Goal: Task Accomplishment & Management: Manage account settings

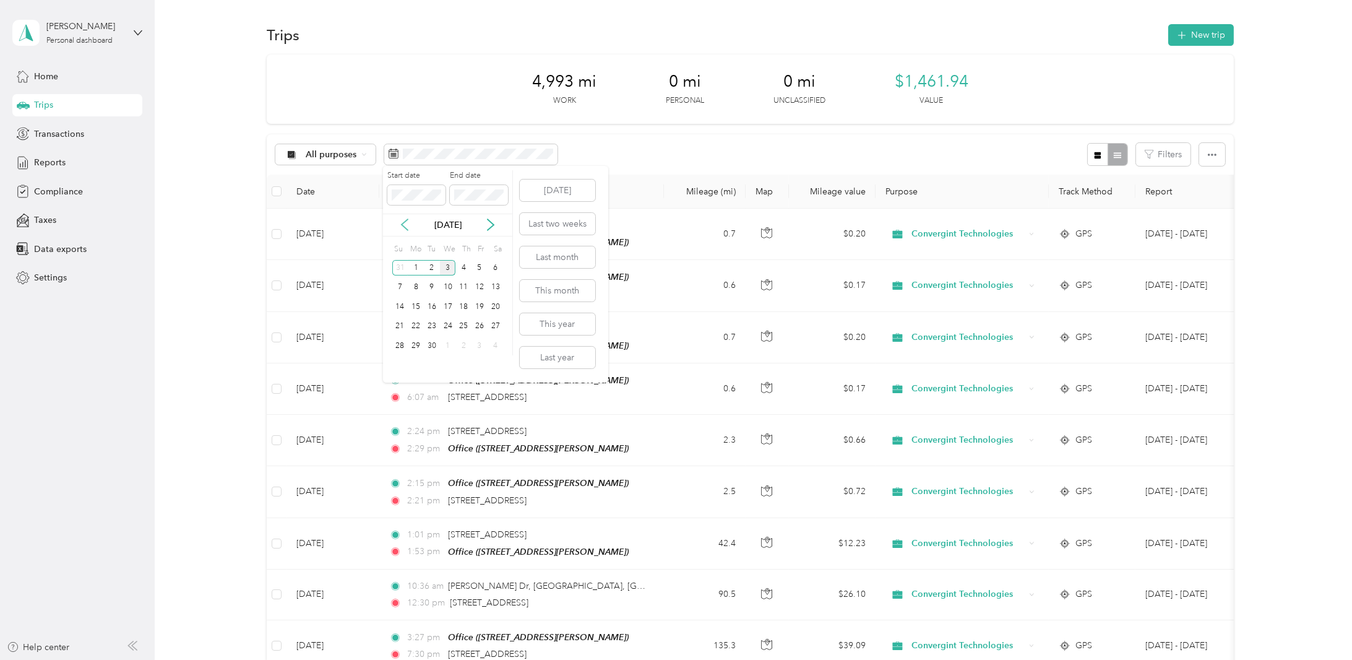
click at [400, 223] on icon at bounding box center [405, 224] width 12 height 12
click at [478, 267] on div "1" at bounding box center [480, 267] width 16 height 15
click at [474, 186] on span at bounding box center [479, 195] width 58 height 20
click at [397, 363] on div "31" at bounding box center [400, 365] width 16 height 15
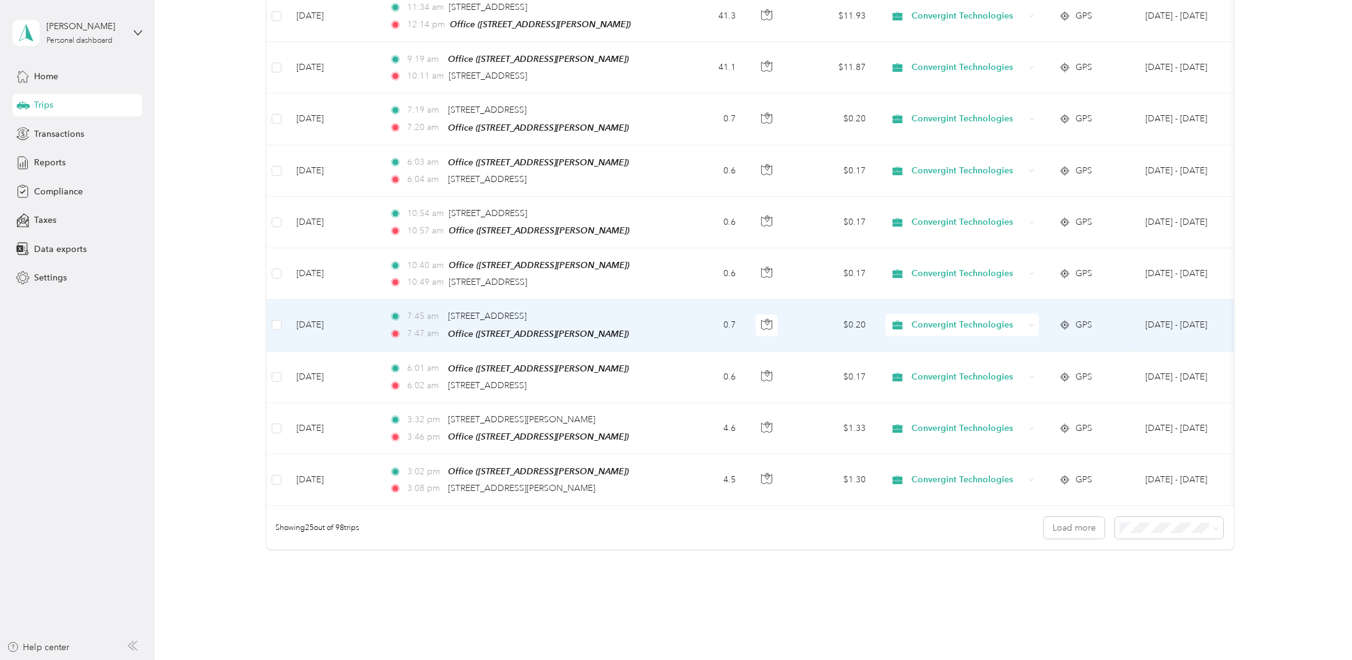
scroll to position [1037, 0]
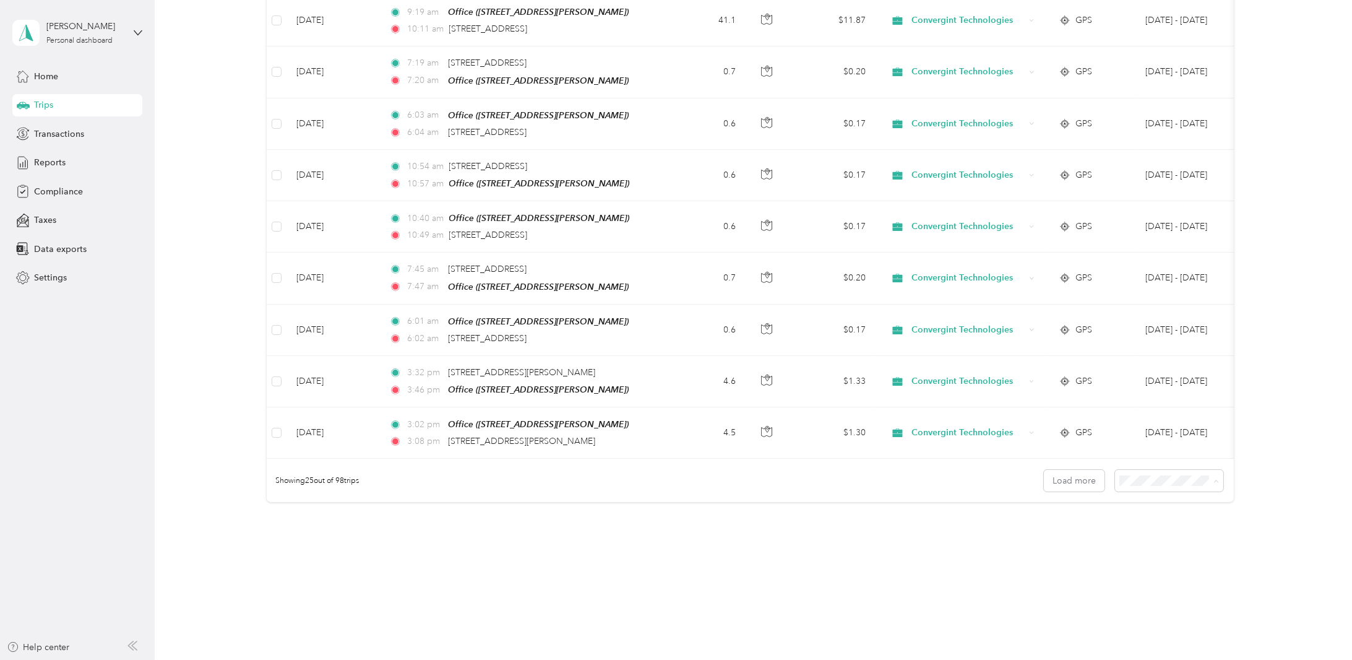
click at [1164, 529] on span "100 per load" at bounding box center [1147, 533] width 51 height 11
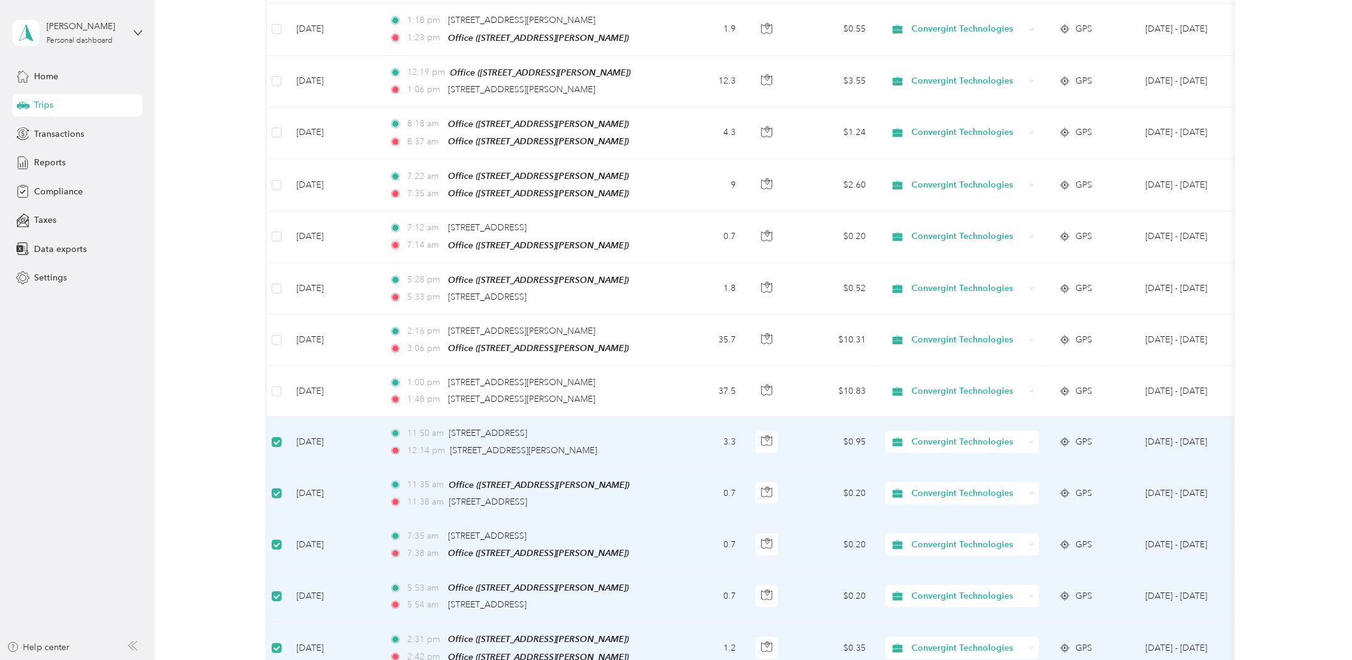
scroll to position [3310, 0]
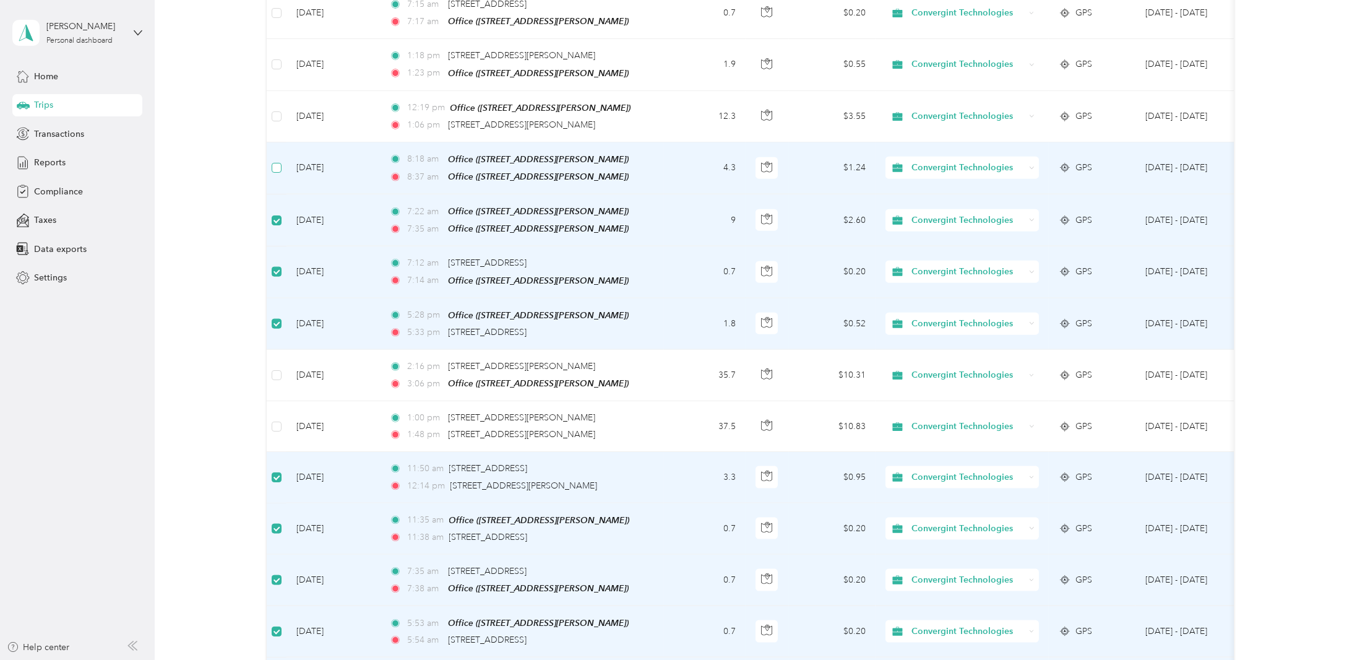
click at [274, 161] on label at bounding box center [277, 168] width 10 height 14
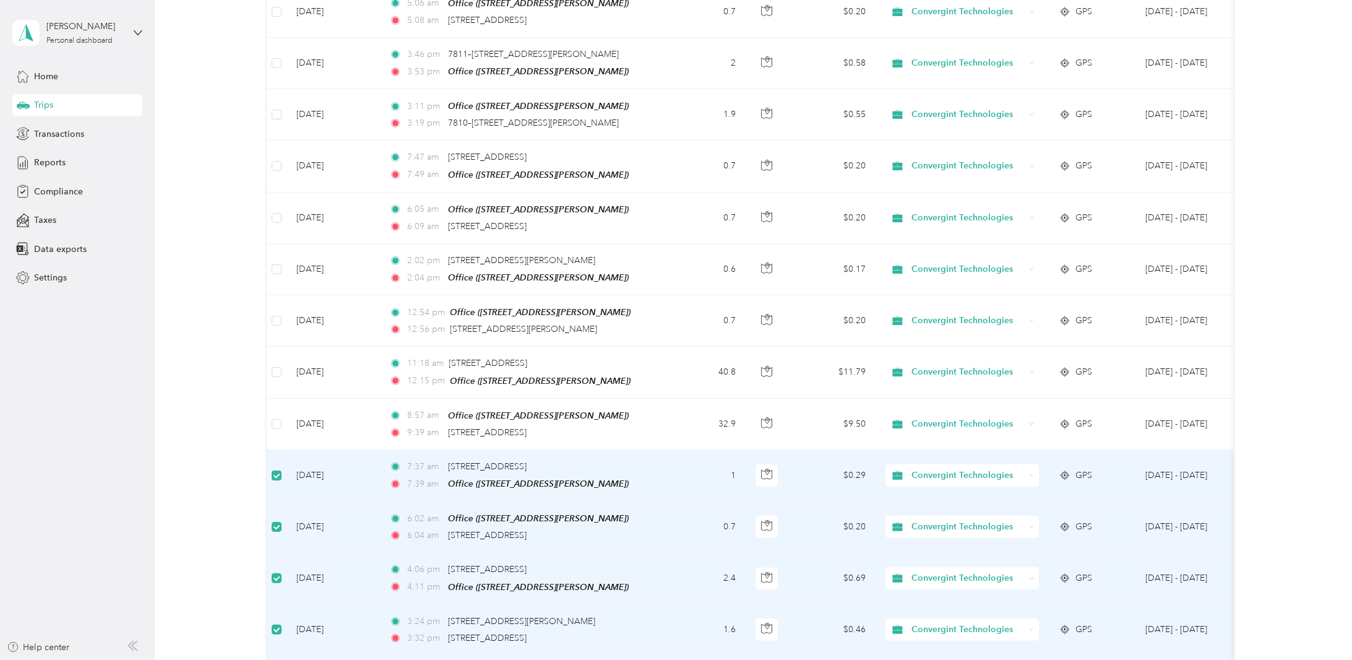
scroll to position [2382, 0]
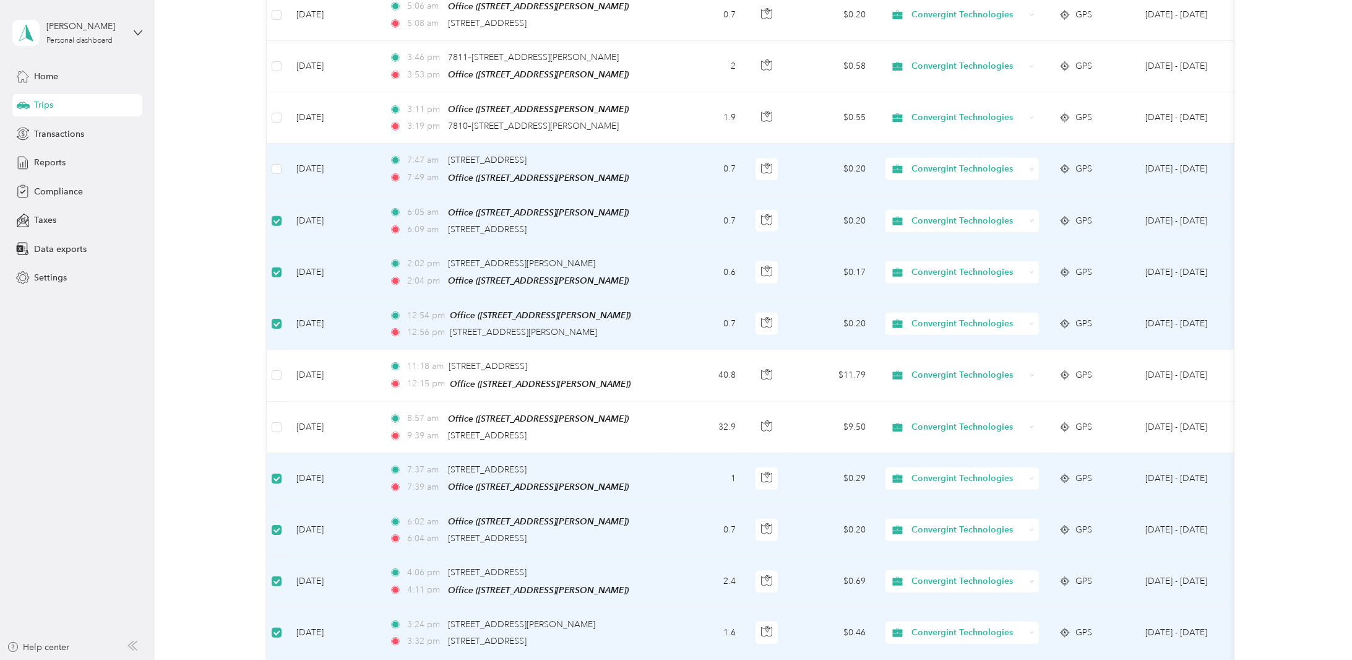
click at [270, 144] on td at bounding box center [277, 169] width 20 height 51
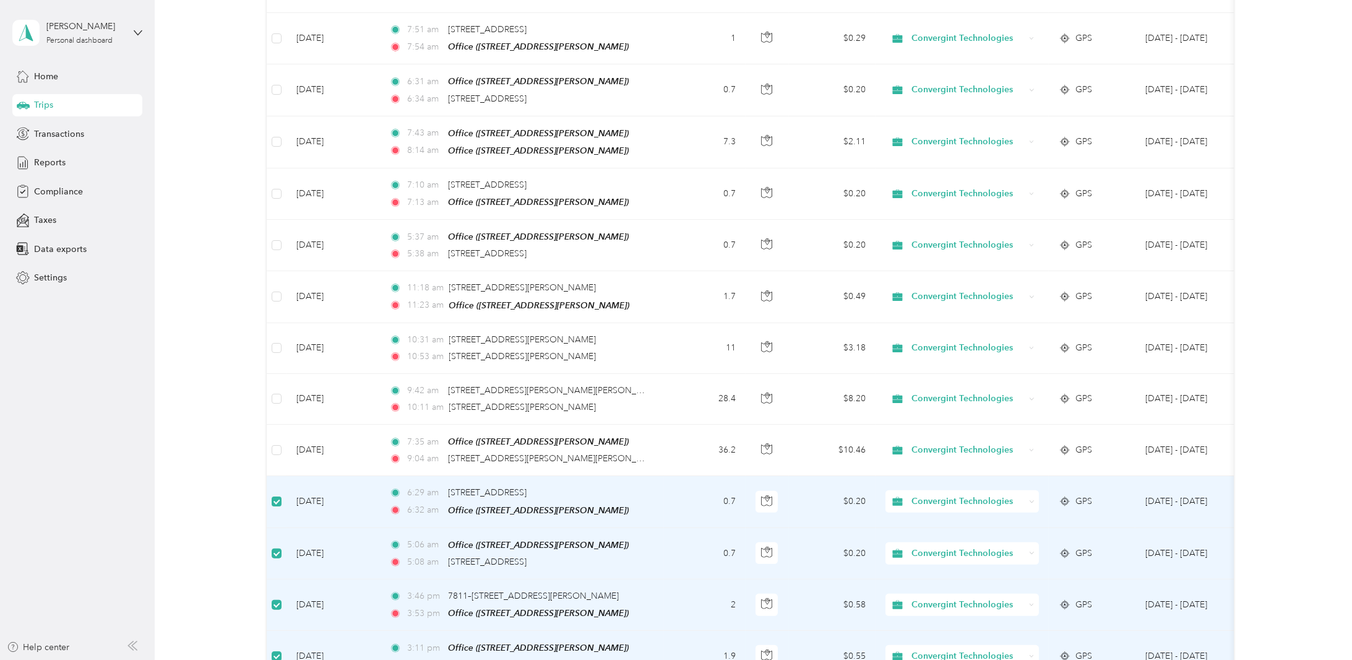
scroll to position [1763, 0]
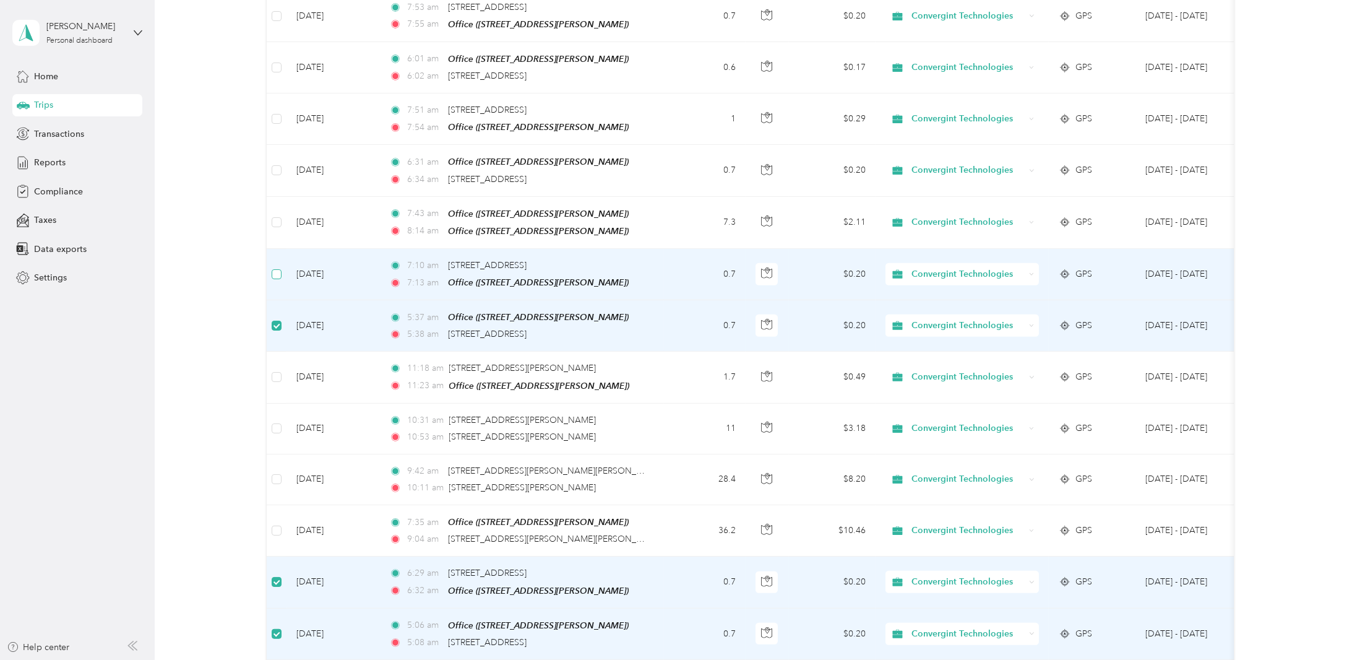
click at [276, 267] on label at bounding box center [277, 274] width 10 height 14
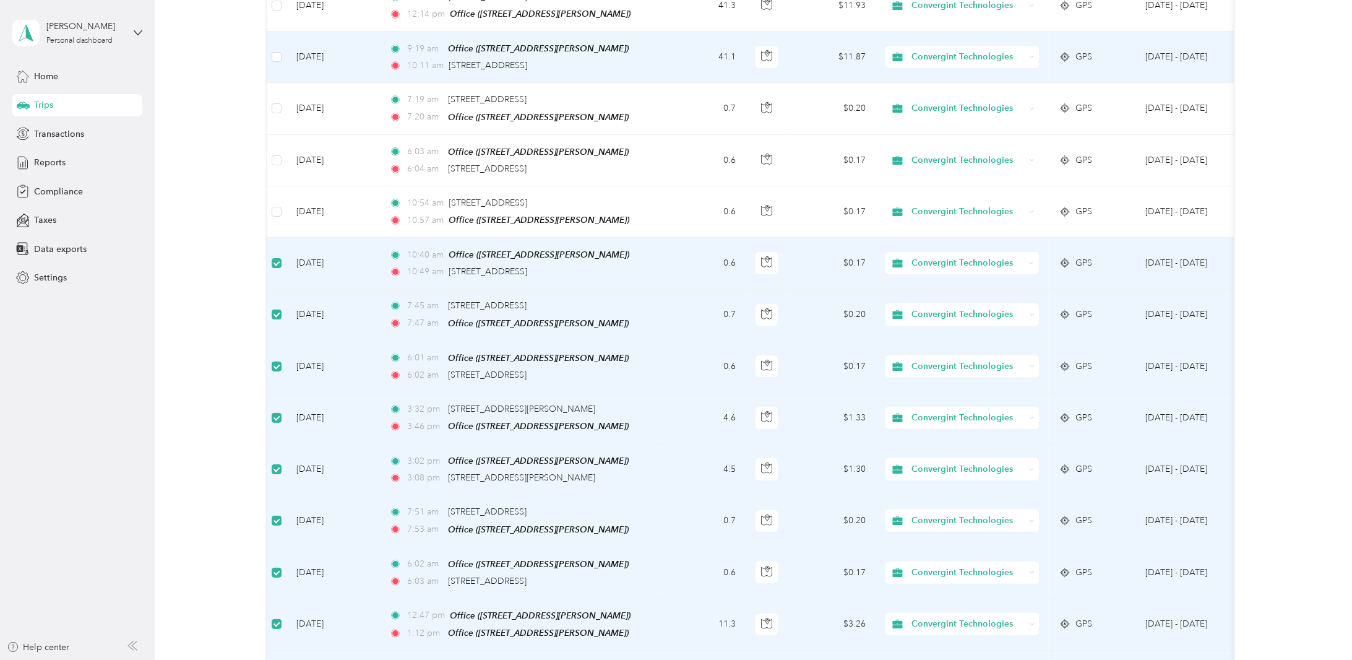
scroll to position [834, 0]
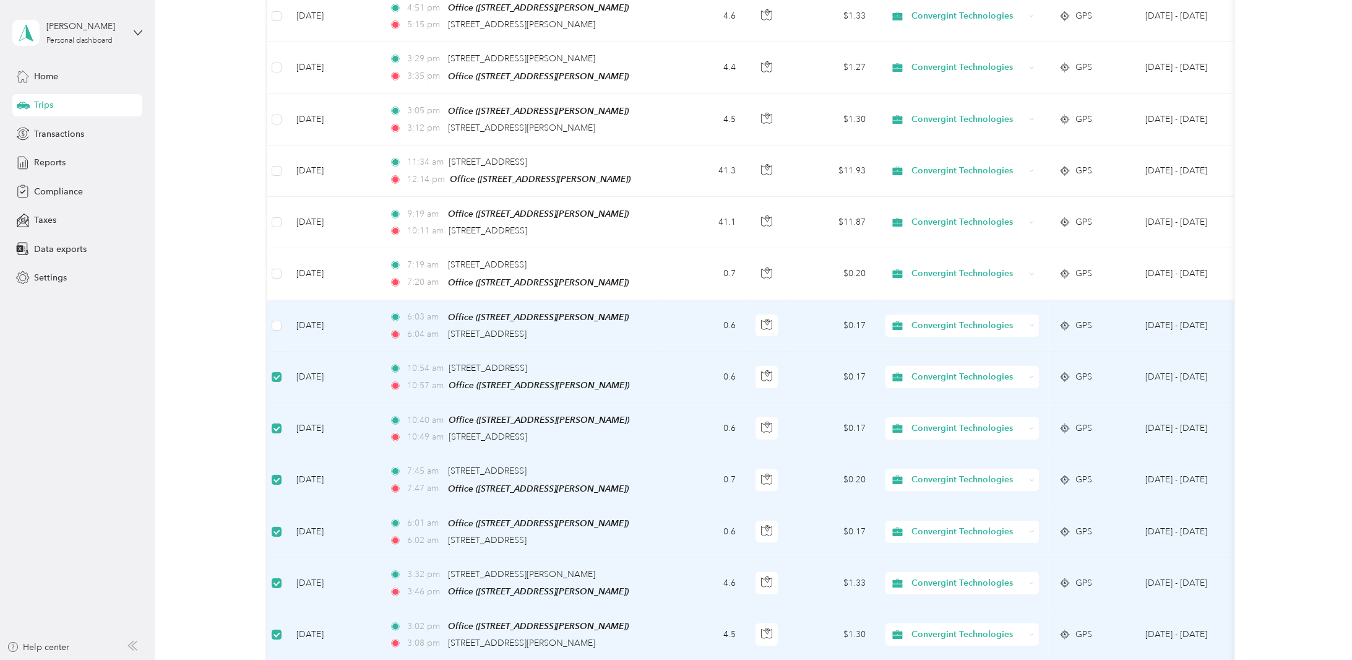
click at [270, 305] on td at bounding box center [277, 325] width 20 height 51
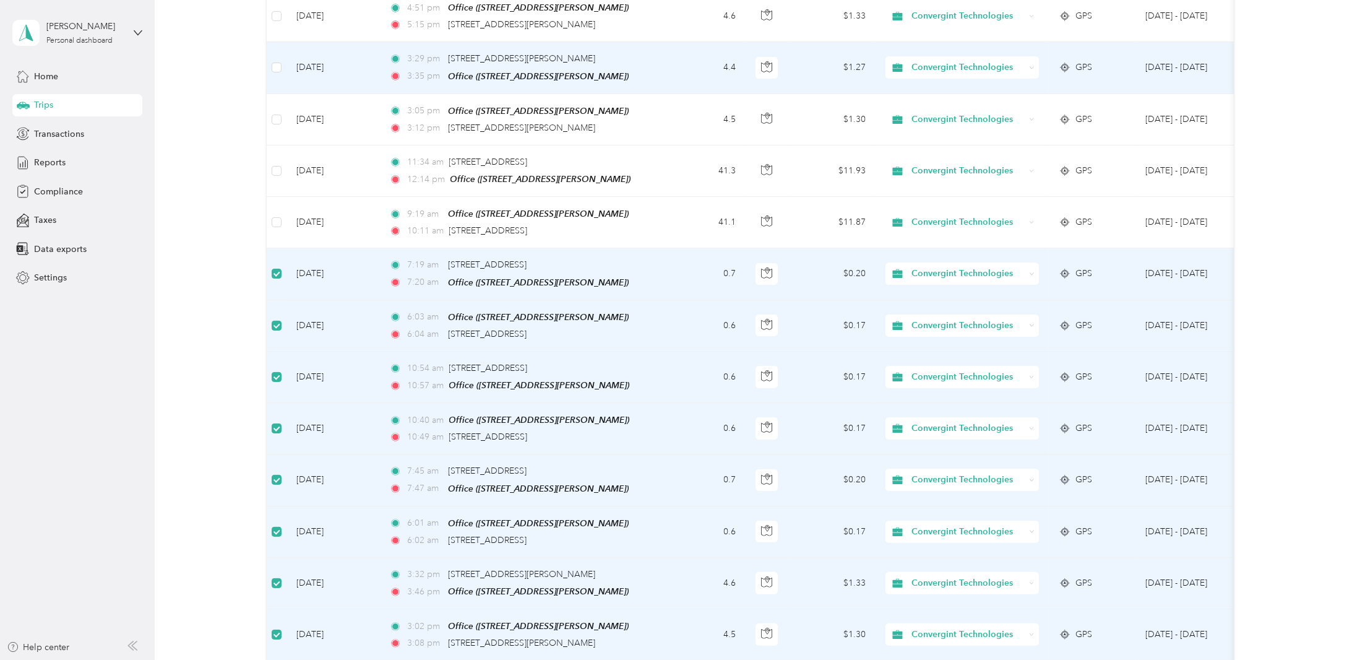
scroll to position [587, 0]
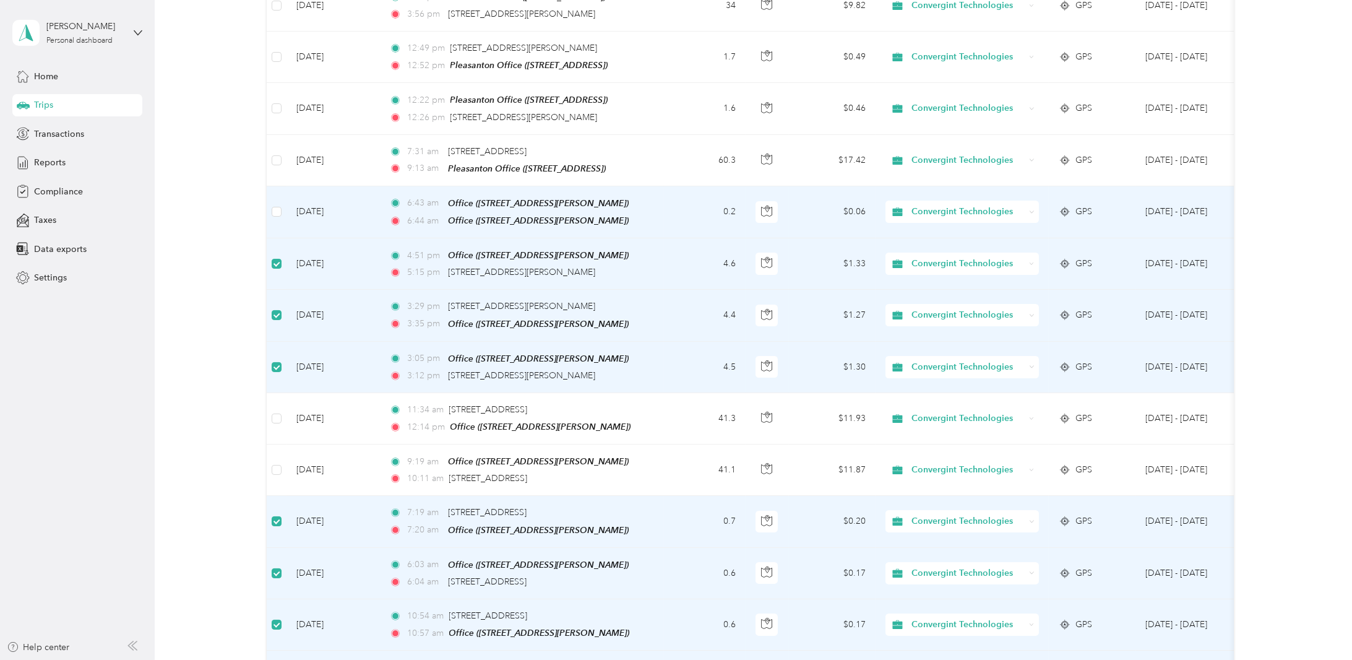
click at [270, 198] on td at bounding box center [277, 212] width 20 height 52
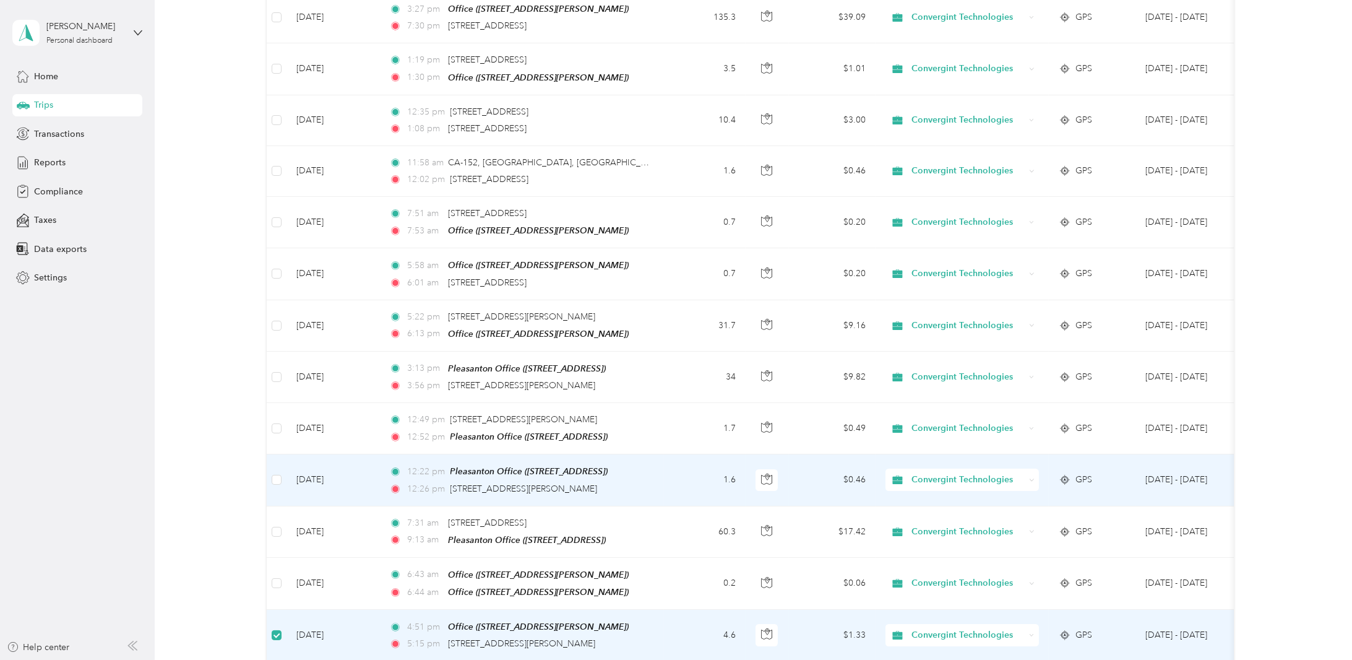
scroll to position [215, 0]
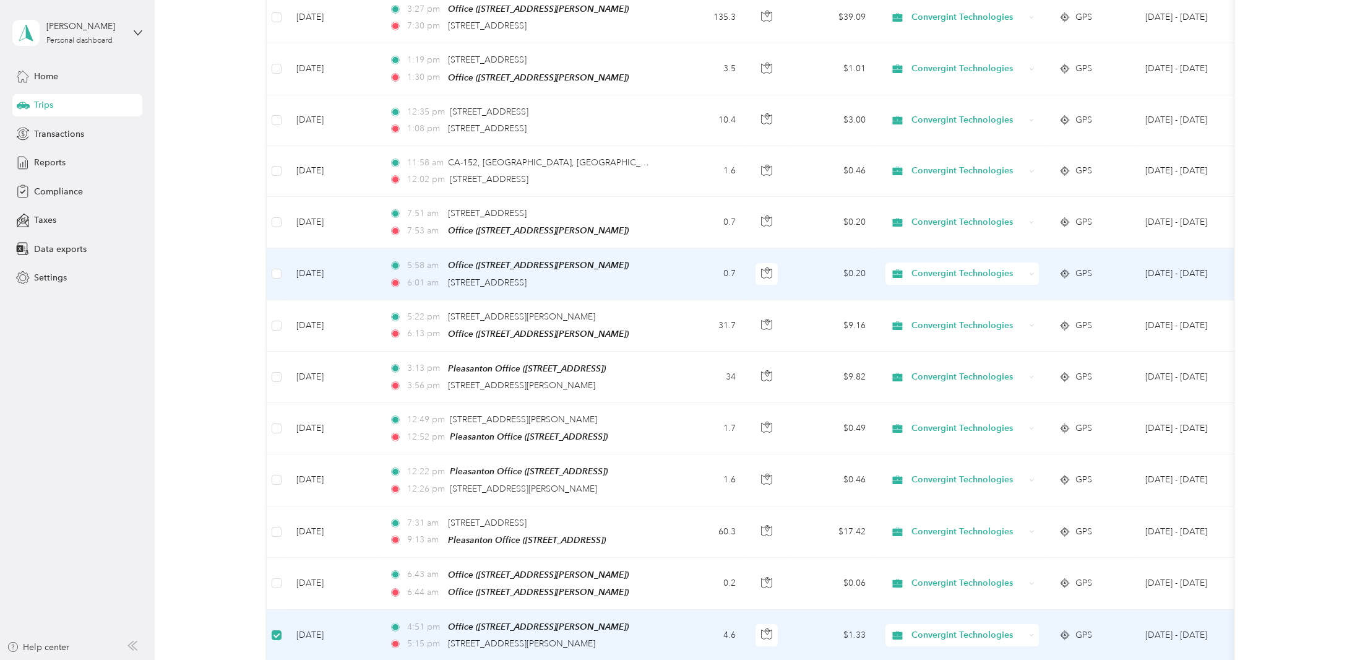
click at [283, 268] on td at bounding box center [277, 273] width 20 height 51
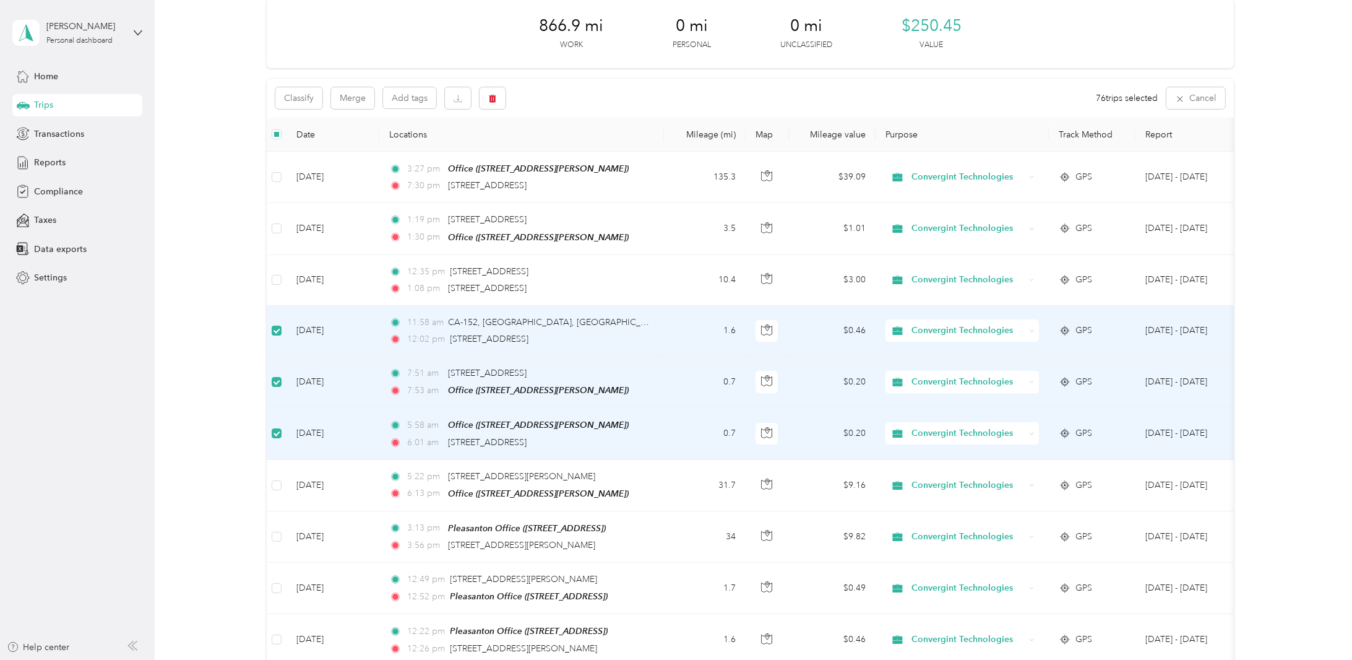
scroll to position [30, 0]
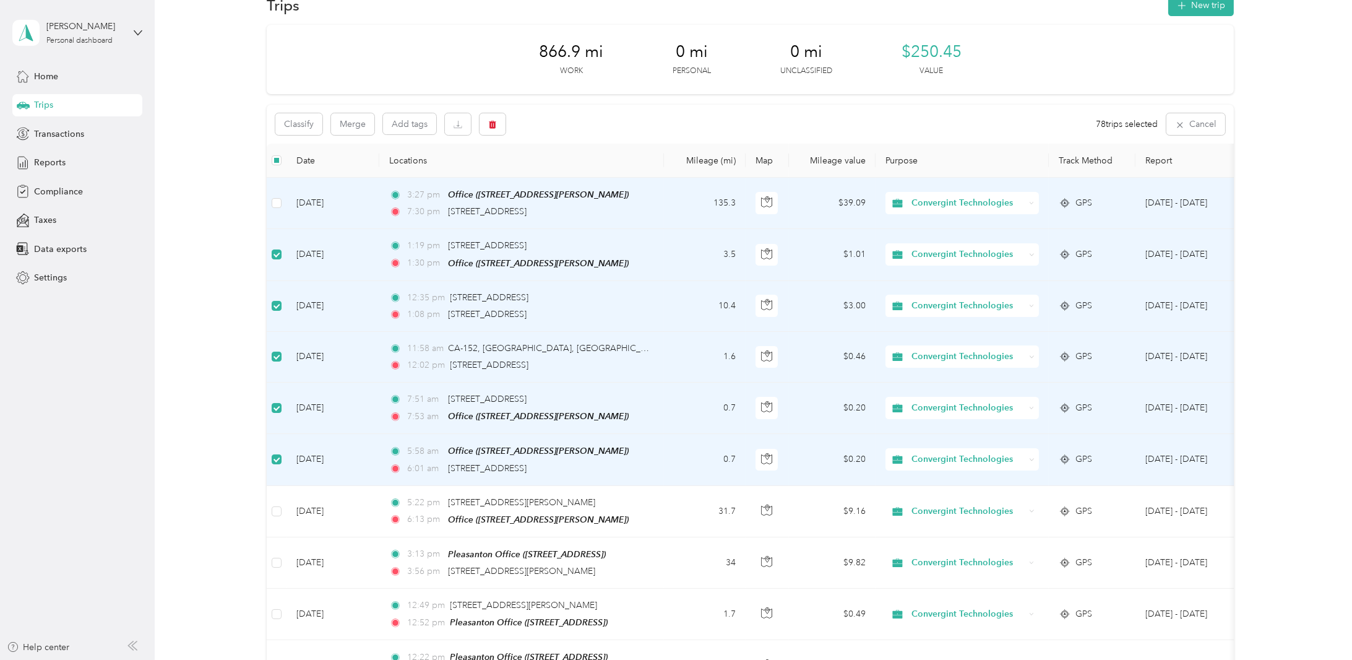
click at [275, 194] on td at bounding box center [277, 203] width 20 height 51
click at [498, 123] on button "button" at bounding box center [493, 124] width 26 height 22
click at [587, 175] on button "Yes" at bounding box center [587, 176] width 24 height 20
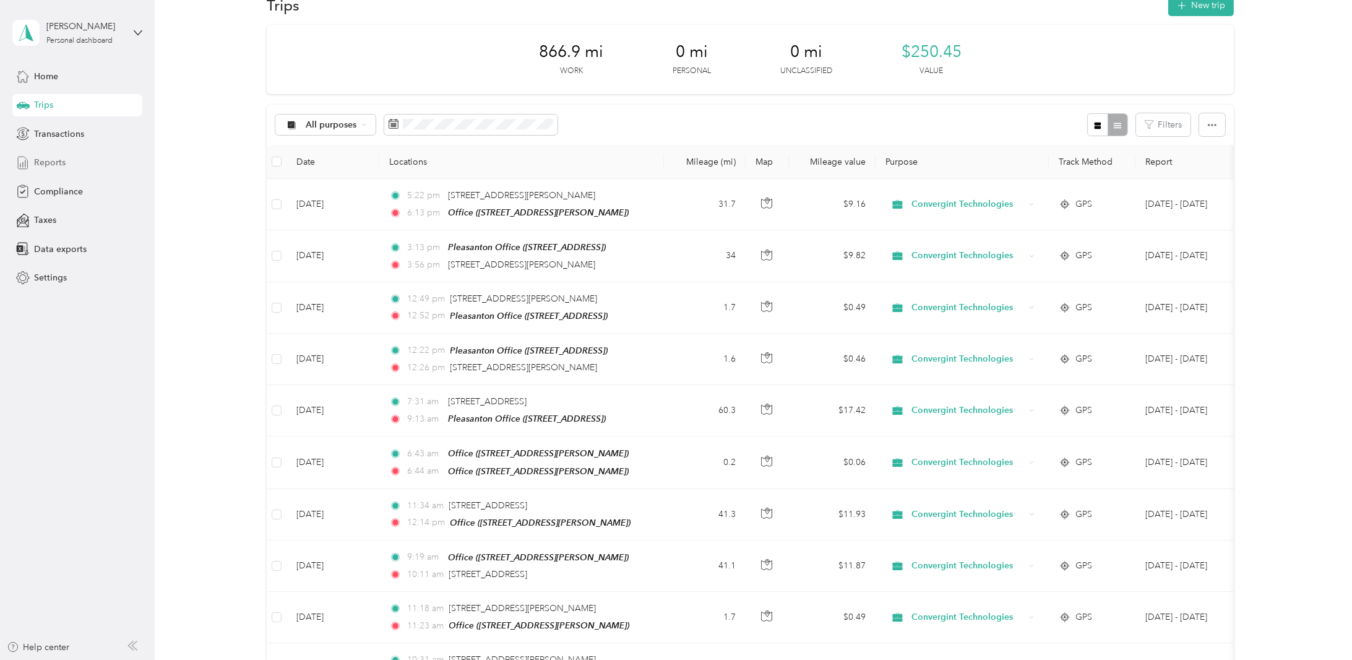
click at [56, 162] on span "Reports" at bounding box center [50, 162] width 32 height 13
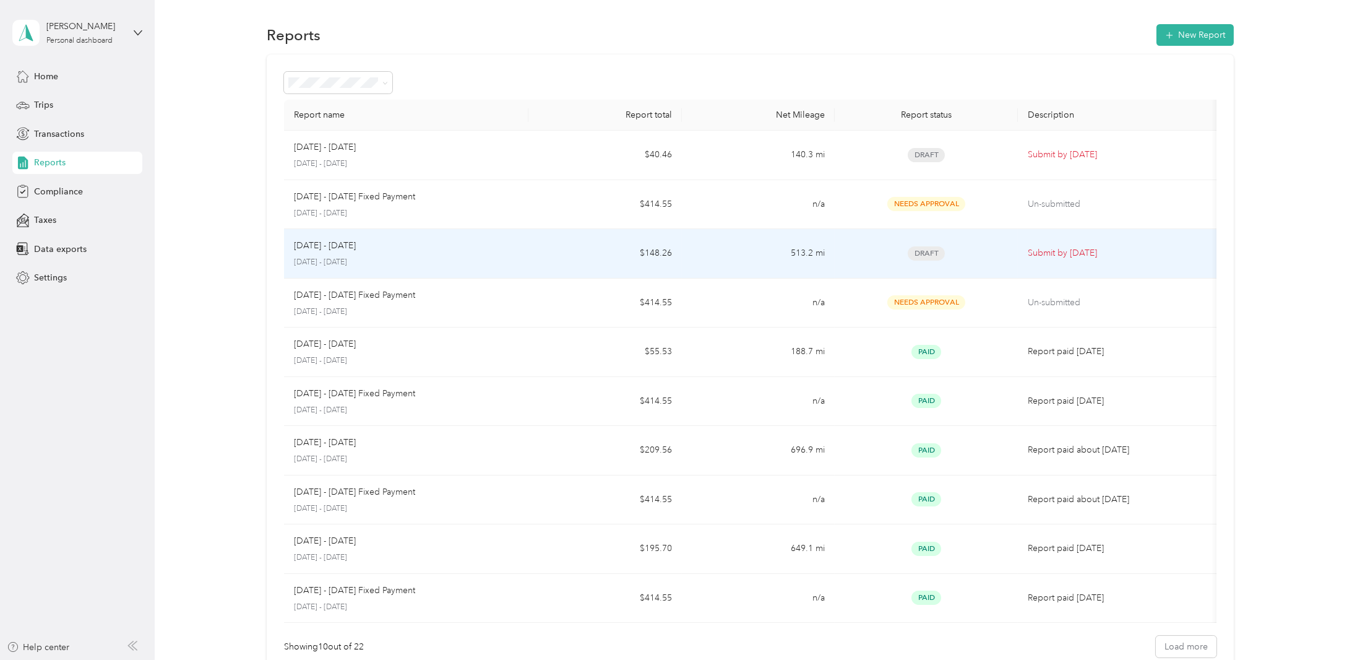
click at [410, 251] on div "Aug 1 - 31, 2025" at bounding box center [406, 246] width 225 height 14
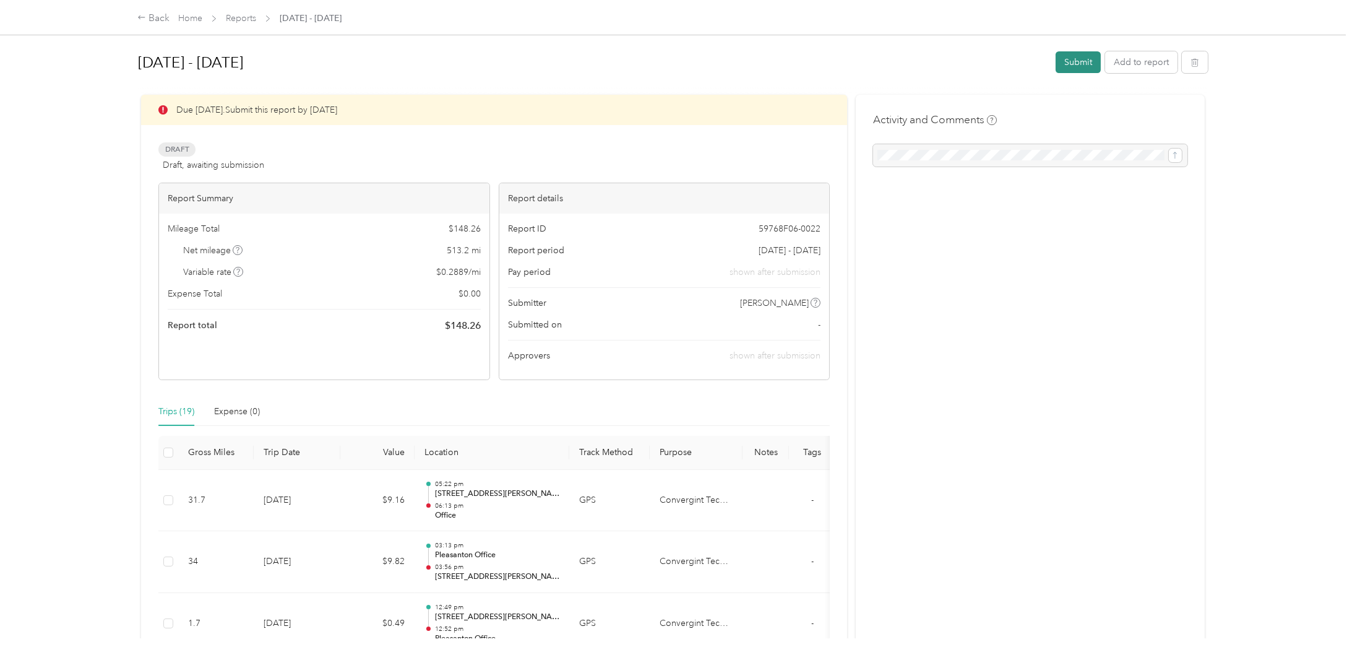
click at [1079, 59] on button "Submit" at bounding box center [1078, 62] width 45 height 22
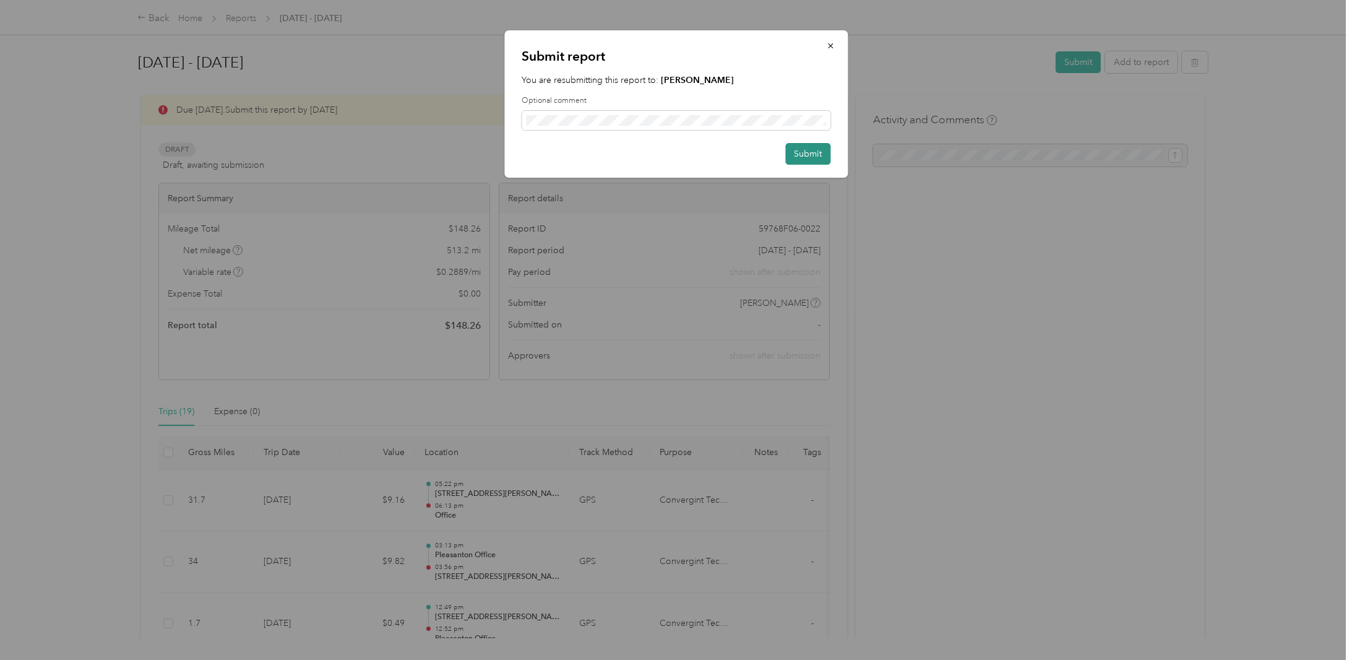
click at [814, 154] on button "Submit" at bounding box center [807, 154] width 45 height 22
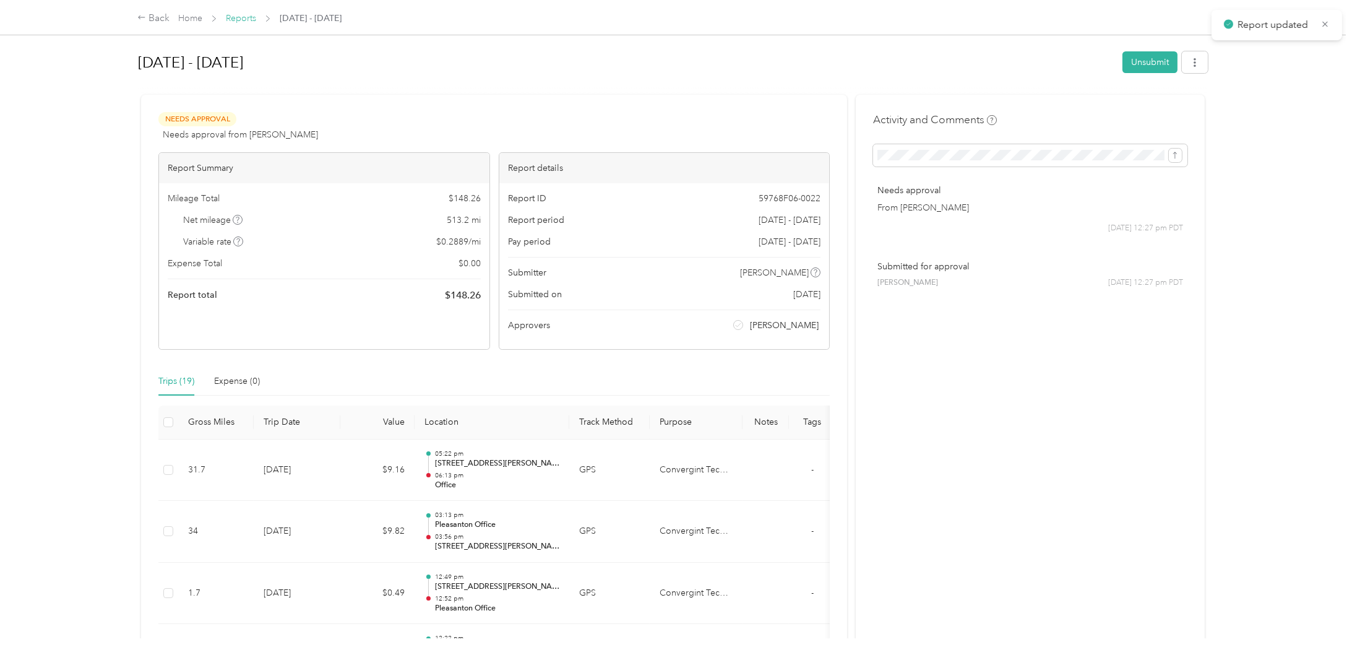
click at [236, 14] on link "Reports" at bounding box center [241, 18] width 30 height 11
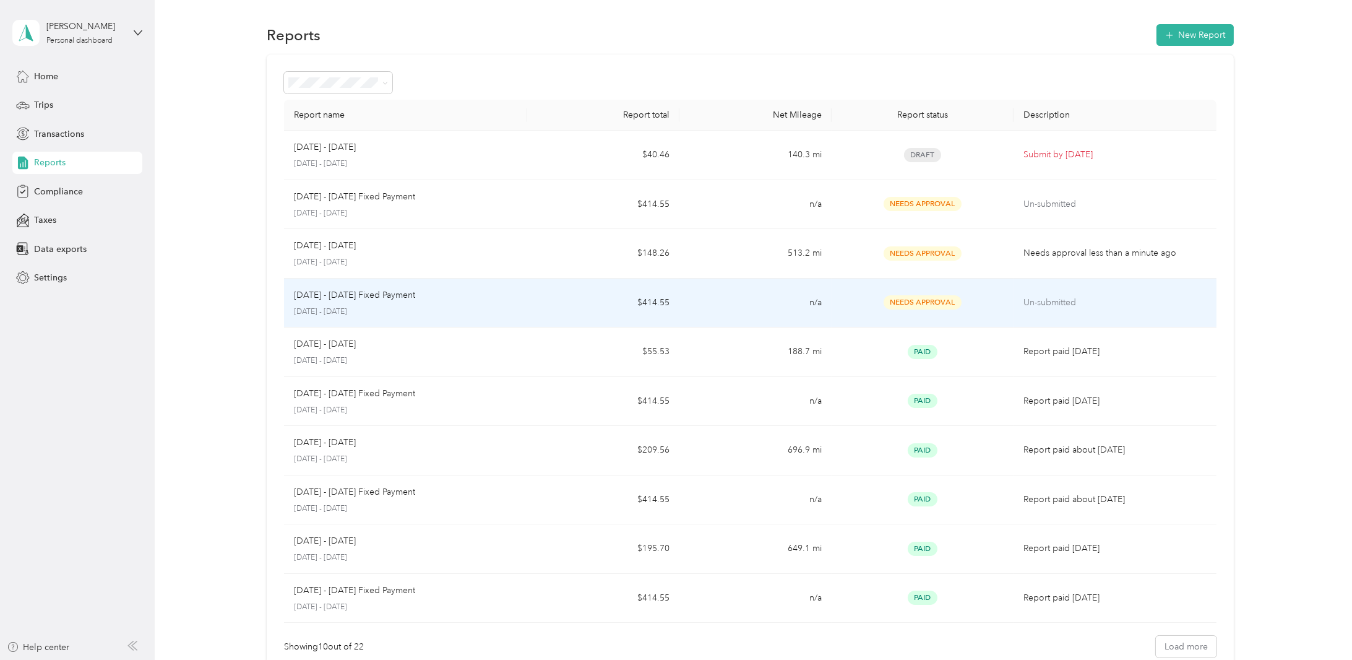
click at [1050, 292] on td "Un-submitted" at bounding box center [1115, 304] width 203 height 50
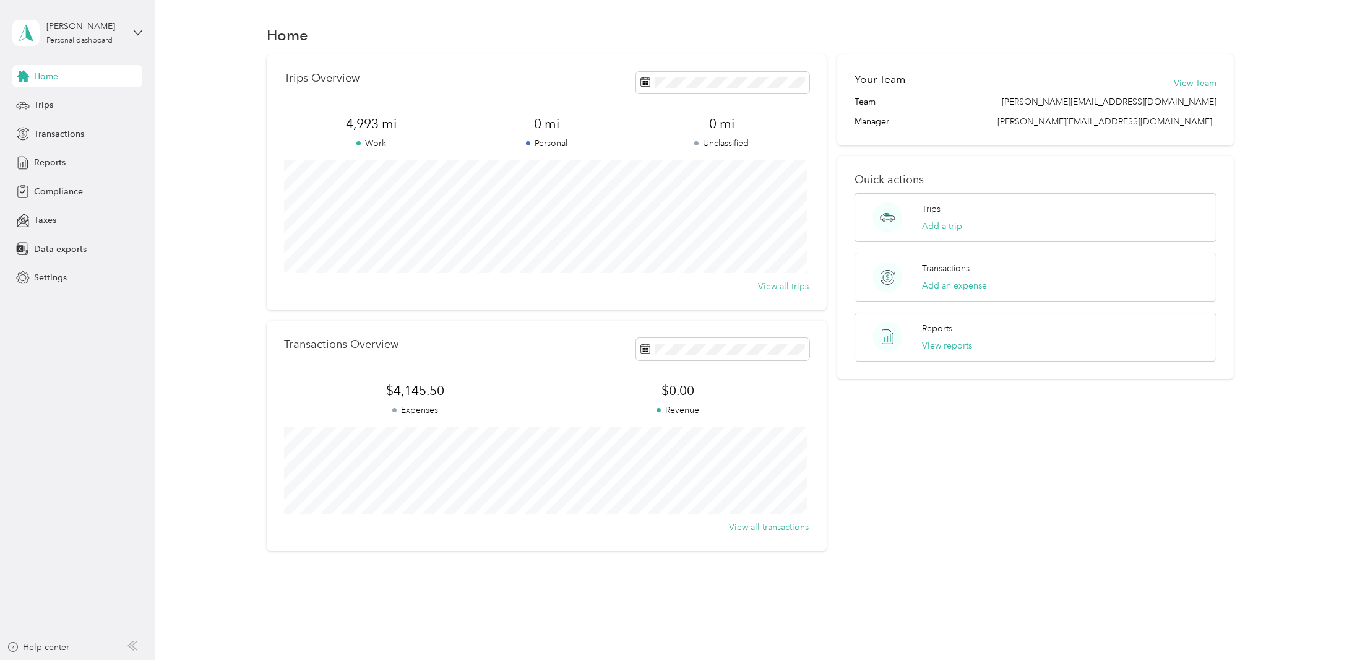
click at [248, 102] on div "Trips Overview 4,993 mi Work 0 mi Personal 0 mi Unclassified View all trips Tra…" at bounding box center [750, 302] width 1161 height 496
